Goal: Transaction & Acquisition: Purchase product/service

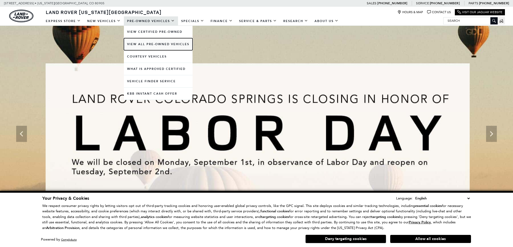
click at [146, 44] on link "View All Pre-Owned Vehicles" at bounding box center [158, 44] width 69 height 12
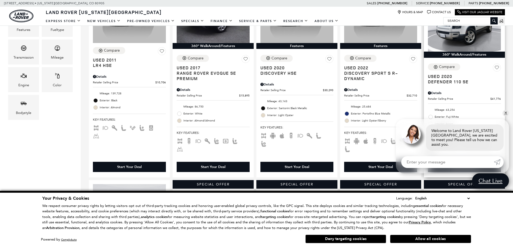
scroll to position [162, 0]
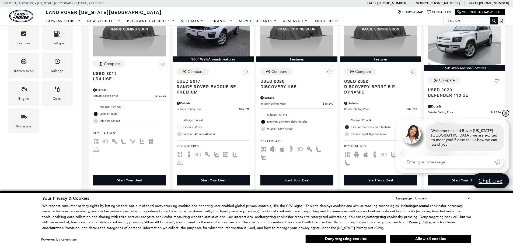
click at [507, 116] on link "✕" at bounding box center [505, 113] width 6 height 6
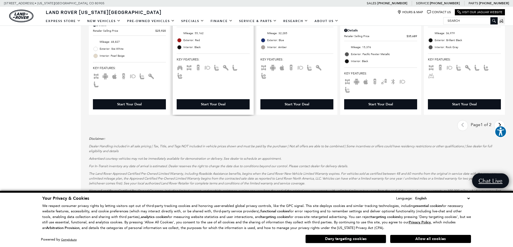
scroll to position [862, 0]
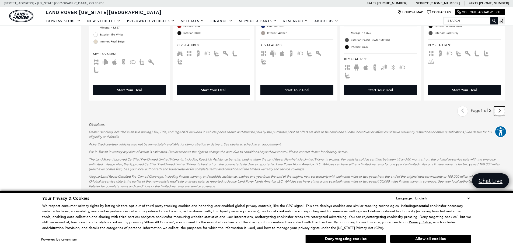
click at [501, 107] on icon "next page" at bounding box center [500, 111] width 4 height 9
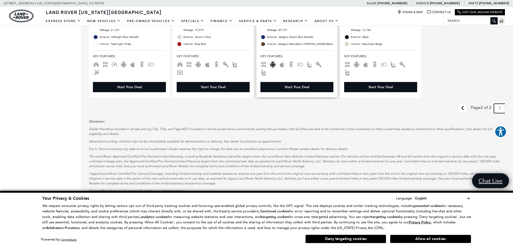
scroll to position [377, 0]
